Goal: Check status

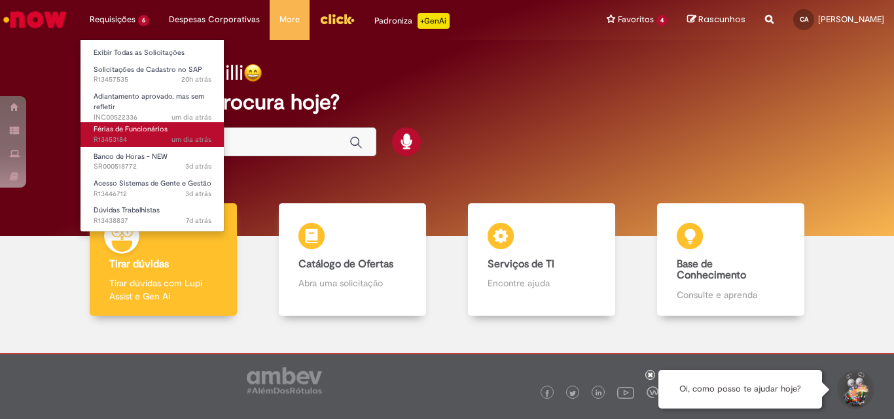
click at [143, 124] on link "Férias de Funcionários um dia atrás um dia atrás R13453184" at bounding box center [152, 134] width 144 height 24
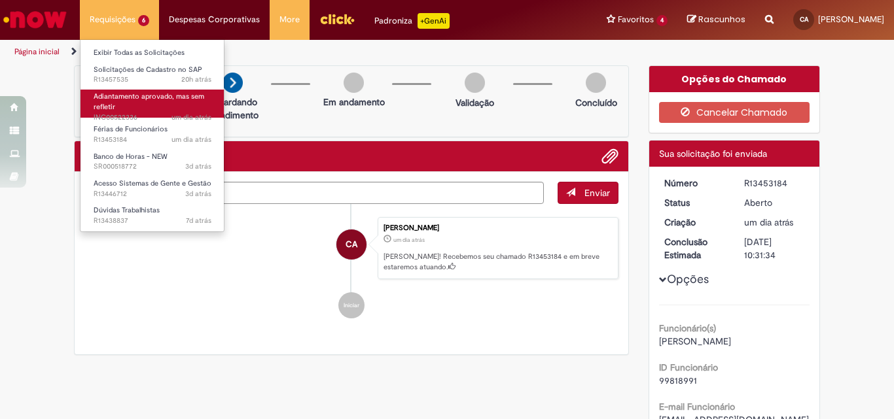
click at [118, 105] on link "Adiantamento aprovado, mas sem refletir um dia atrás um dia atrás INC00522336" at bounding box center [152, 104] width 144 height 28
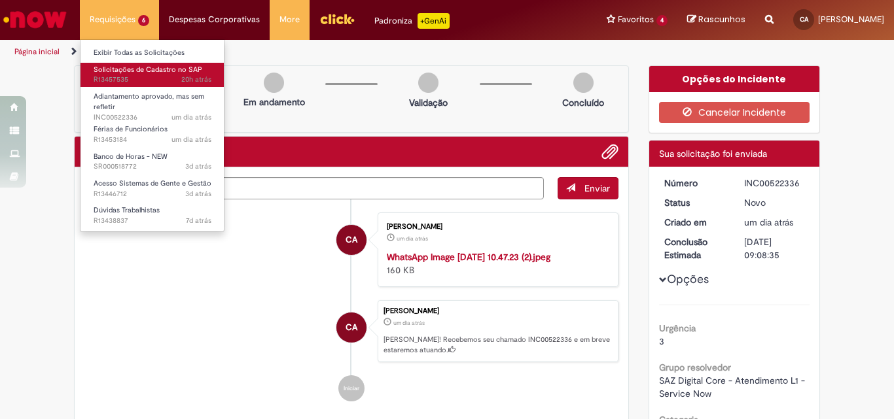
click at [147, 68] on span "Solicitações de Cadastro no SAP" at bounding box center [148, 70] width 109 height 10
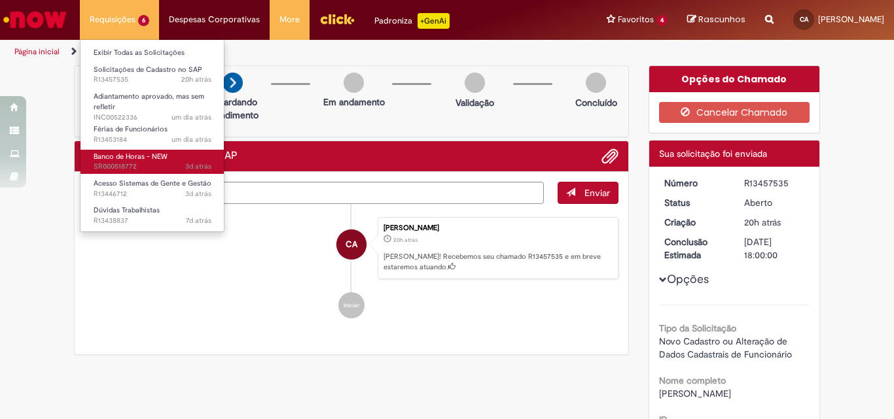
drag, startPoint x: 126, startPoint y: 192, endPoint x: 104, endPoint y: 173, distance: 29.2
click at [104, 173] on link "Banco de Horas - NEW 3d atrás 3 dias atrás SR000518772" at bounding box center [152, 162] width 144 height 24
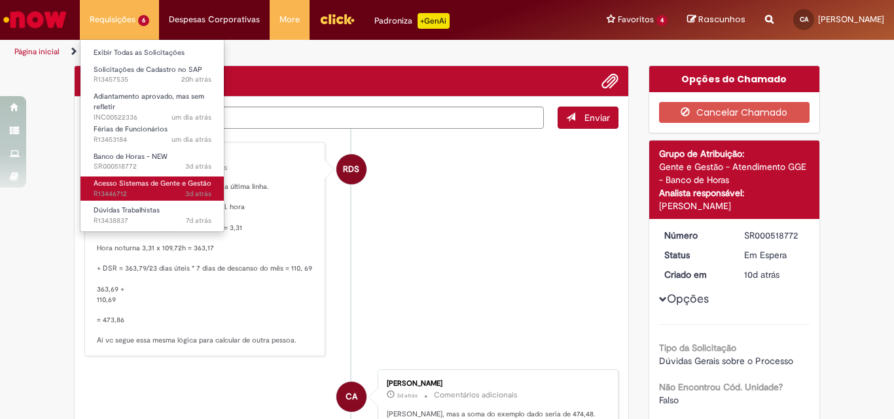
click at [106, 186] on span "Acesso Sistemas de Gente e Gestão" at bounding box center [153, 184] width 118 height 10
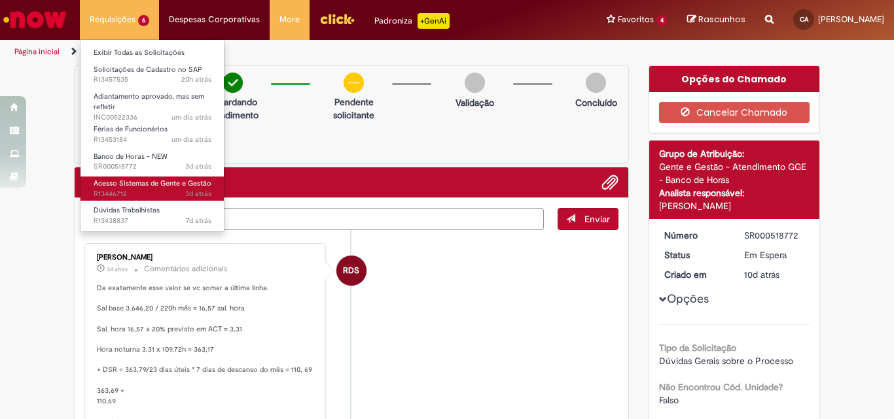
click at [106, 186] on span "Acesso Sistemas de Gente e Gestão" at bounding box center [153, 184] width 118 height 10
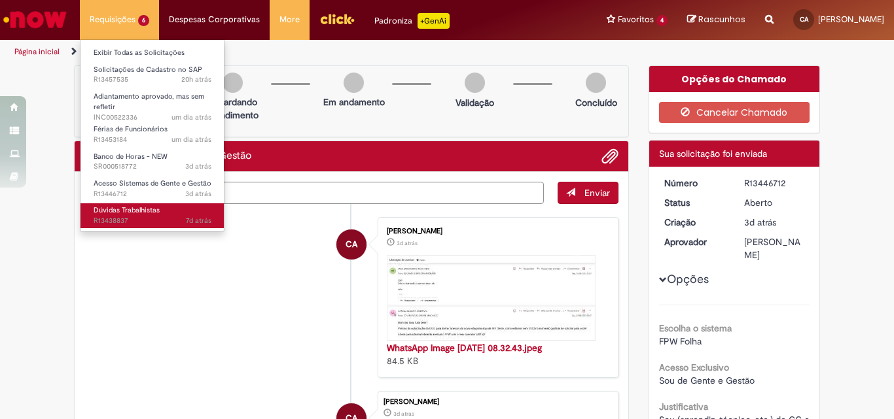
click at [122, 209] on span "Dúvidas Trabalhistas" at bounding box center [127, 210] width 66 height 10
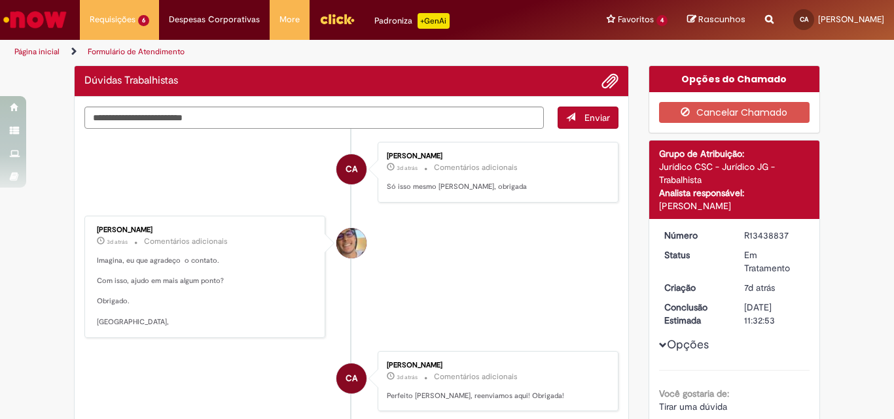
click at [324, 166] on li "CA [PERSON_NAME] 3d atrás 3 dias atrás Comentários adicionais Só isso mesmo [PE…" at bounding box center [351, 172] width 534 height 61
